Goal: Task Accomplishment & Management: Manage account settings

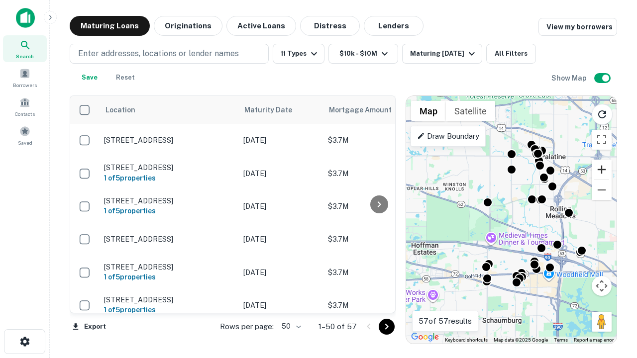
click at [601, 170] on button "Zoom in" at bounding box center [601, 170] width 20 height 20
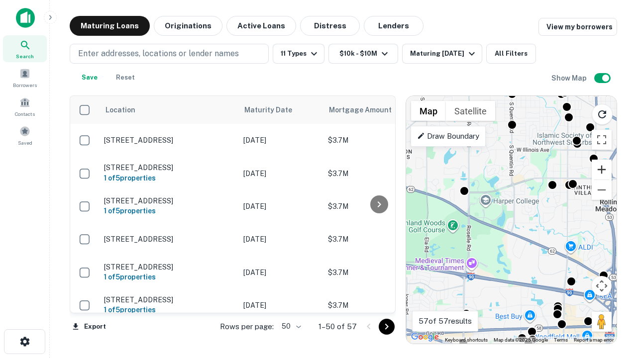
click at [601, 170] on button "Zoom in" at bounding box center [601, 170] width 20 height 20
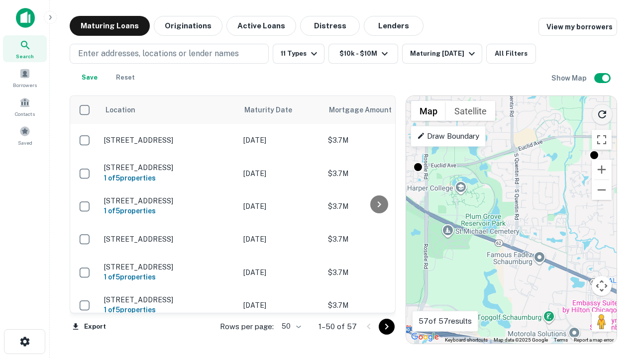
click at [602, 112] on icon "Reload search area" at bounding box center [602, 114] width 12 height 12
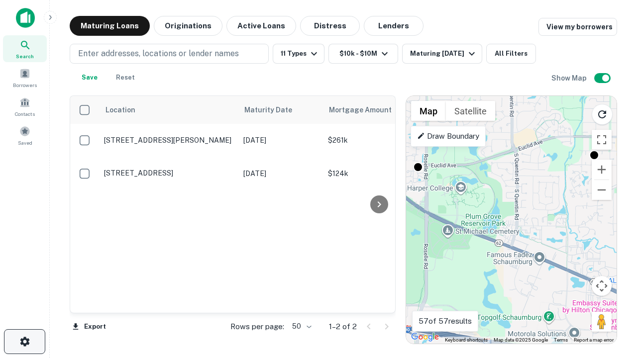
click at [24, 342] on icon "button" at bounding box center [25, 342] width 12 height 12
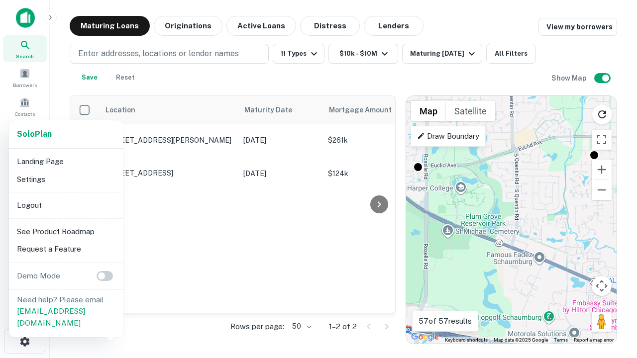
click at [66, 205] on li "Logout" at bounding box center [66, 205] width 106 height 18
